Goal: Navigation & Orientation: Find specific page/section

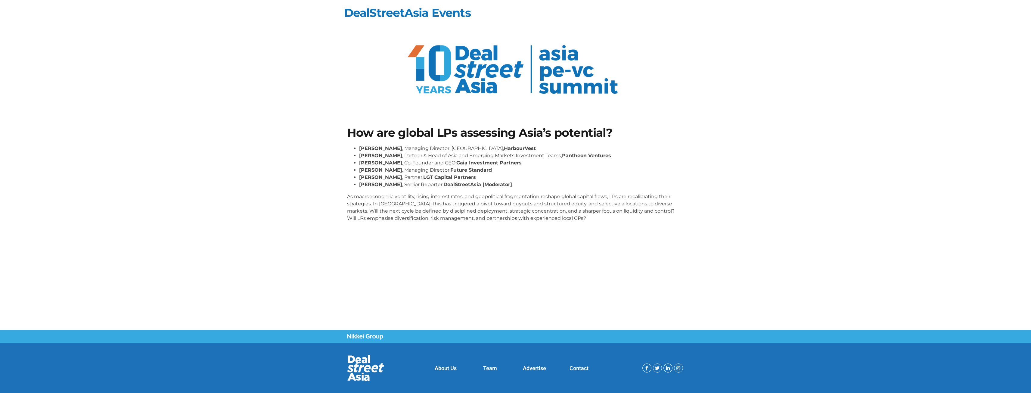
click at [486, 365] on link "Team" at bounding box center [490, 368] width 14 height 6
click at [442, 14] on link "DealStreetAsia Events" at bounding box center [407, 13] width 127 height 14
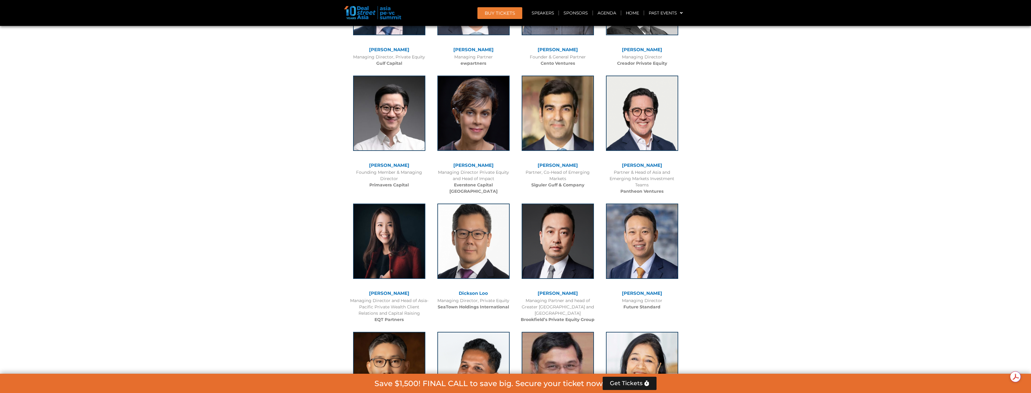
scroll to position [1776, 0]
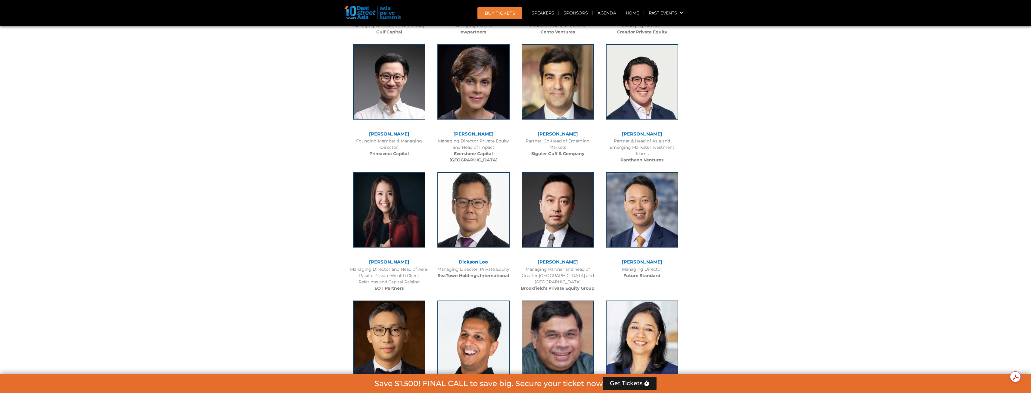
click at [644, 260] on div "[PERSON_NAME]" at bounding box center [642, 263] width 78 height 7
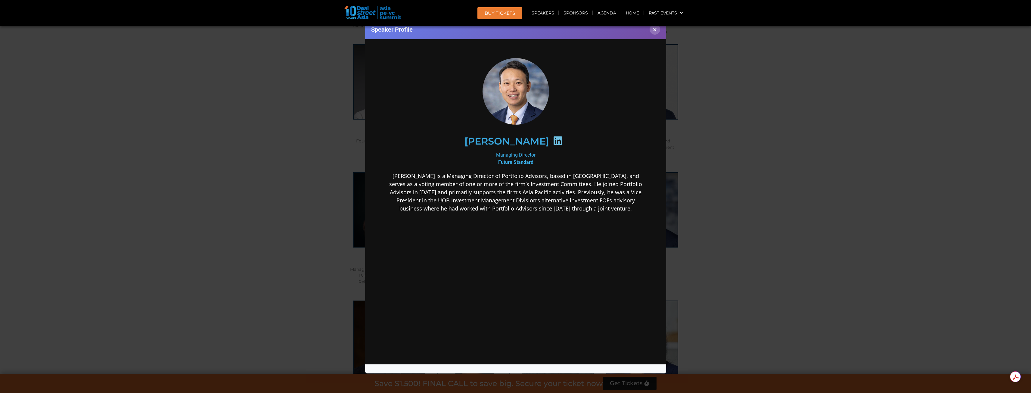
scroll to position [0, 0]
click at [655, 33] on button "×" at bounding box center [655, 29] width 11 height 11
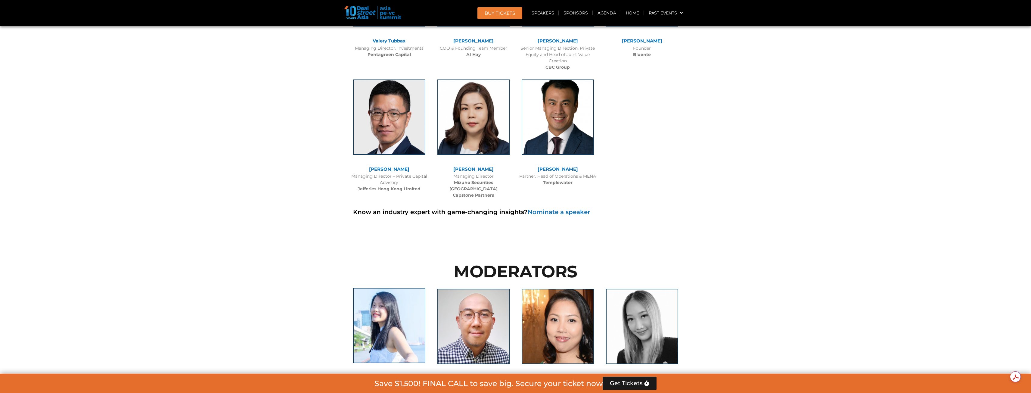
scroll to position [3854, 0]
